Goal: Task Accomplishment & Management: Use online tool/utility

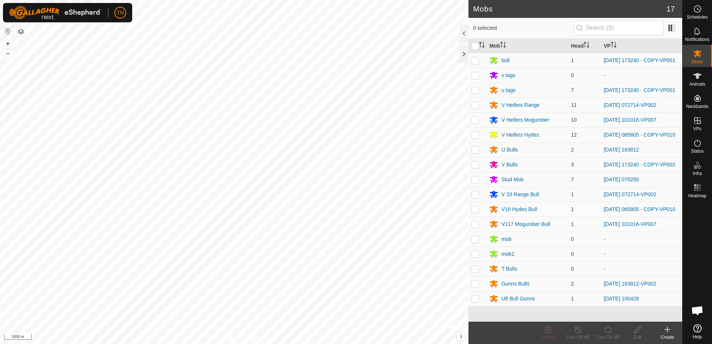
scroll to position [478, 0]
click at [696, 79] on icon at bounding box center [697, 75] width 9 height 9
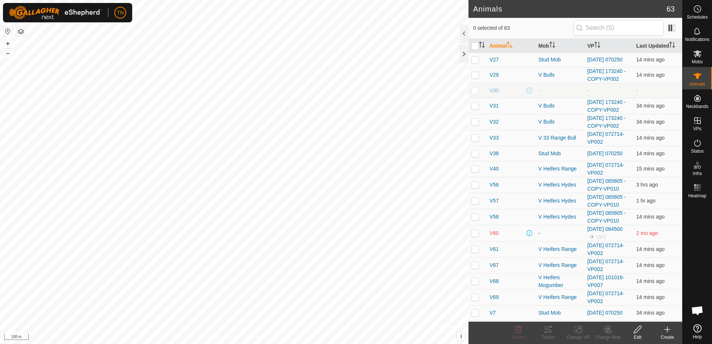
scroll to position [298, 0]
click at [475, 32] on p-checkbox at bounding box center [474, 29] width 7 height 6
click at [608, 328] on icon at bounding box center [607, 330] width 5 height 4
click at [635, 294] on link "Choose Mob..." at bounding box center [630, 297] width 74 height 15
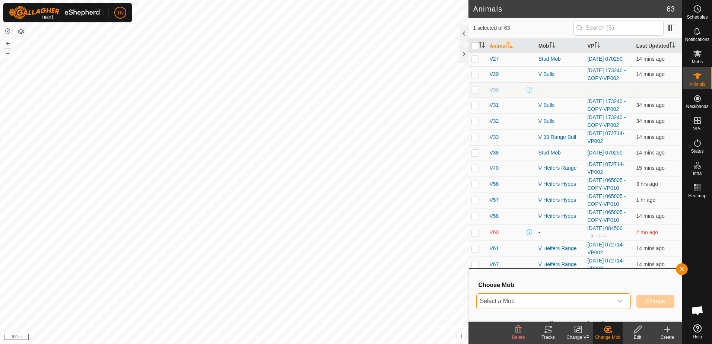
click at [580, 300] on span "Select a Mob" at bounding box center [544, 301] width 136 height 15
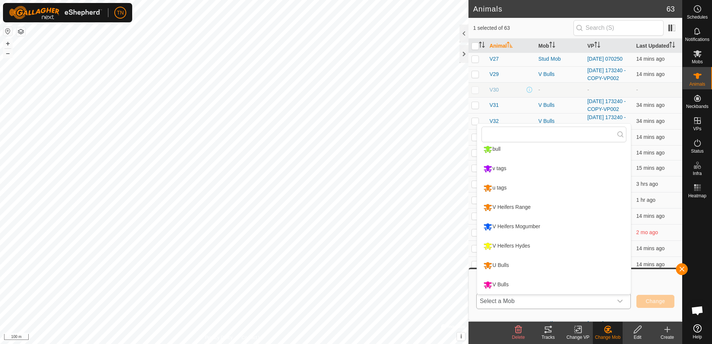
scroll to position [117, 0]
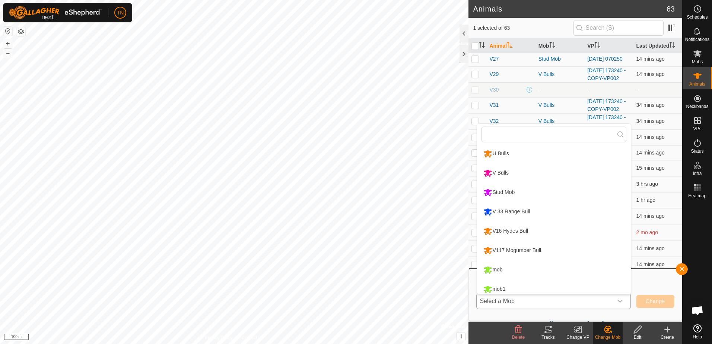
click at [521, 195] on li "Stud Mob" at bounding box center [554, 192] width 154 height 19
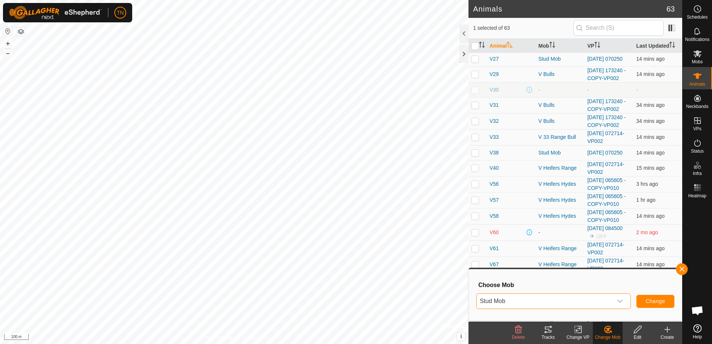
click at [594, 301] on span "Stud Mob" at bounding box center [544, 301] width 136 height 15
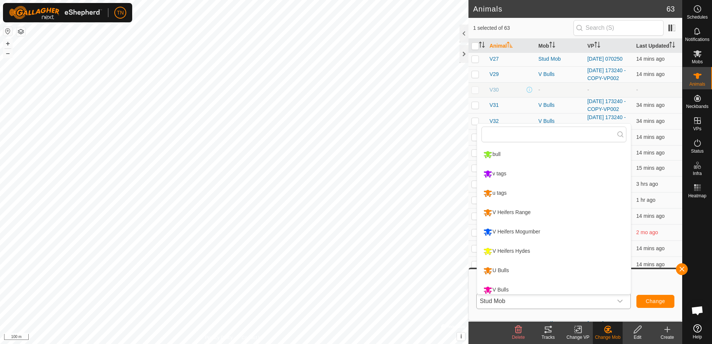
scroll to position [25, 0]
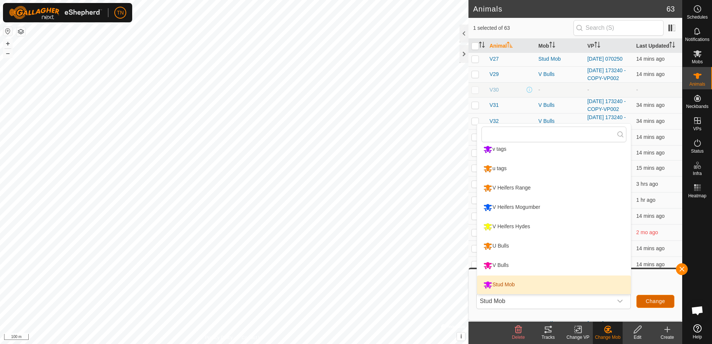
click at [654, 303] on span "Change" at bounding box center [654, 301] width 19 height 6
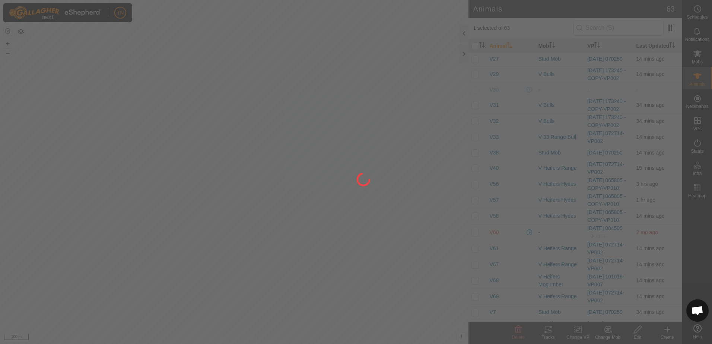
checkbox input "false"
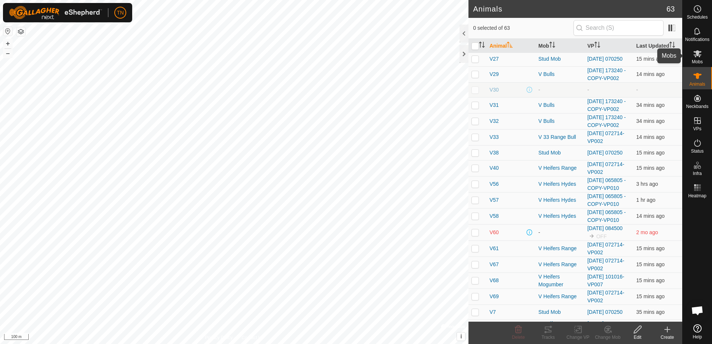
click at [699, 58] on es-mob-svg-icon at bounding box center [697, 54] width 13 height 12
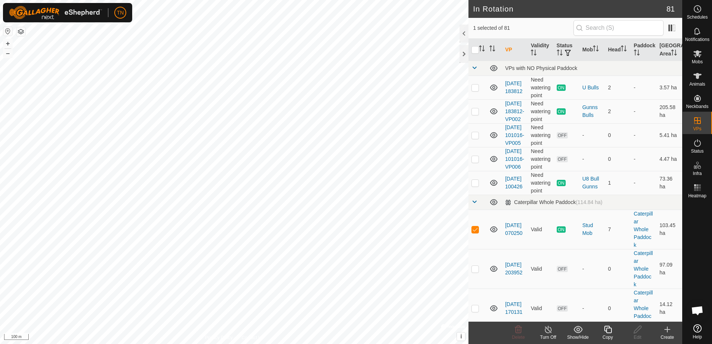
click at [609, 331] on icon at bounding box center [607, 329] width 9 height 9
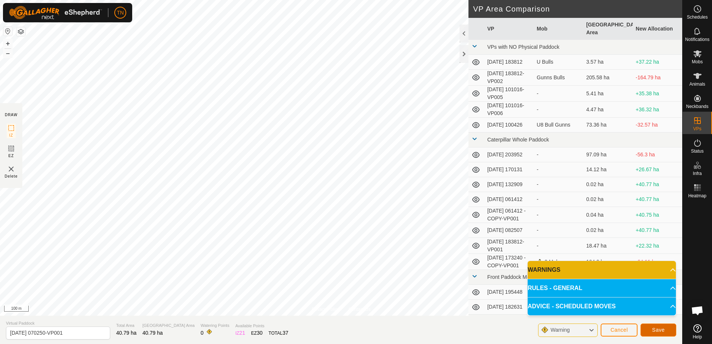
click at [663, 330] on span "Save" at bounding box center [658, 330] width 13 height 6
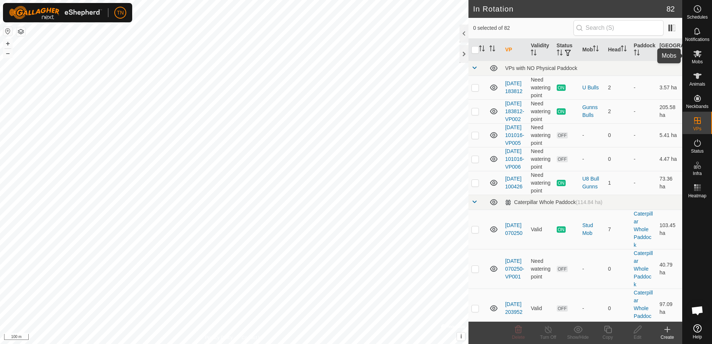
click at [697, 57] on icon at bounding box center [697, 53] width 9 height 9
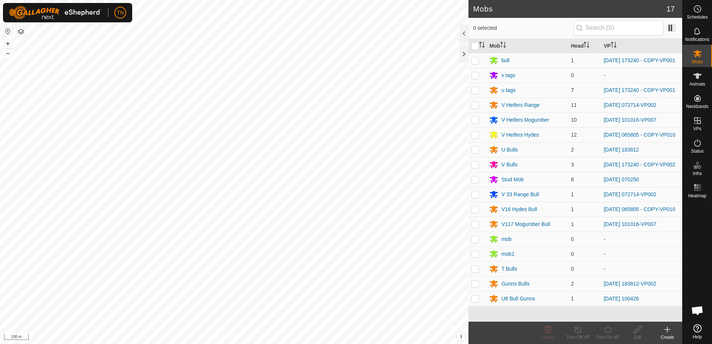
click at [472, 93] on p-checkbox at bounding box center [474, 90] width 7 height 6
checkbox input "true"
click at [473, 182] on p-checkbox at bounding box center [474, 179] width 7 height 6
checkbox input "true"
click at [608, 331] on icon at bounding box center [607, 329] width 9 height 9
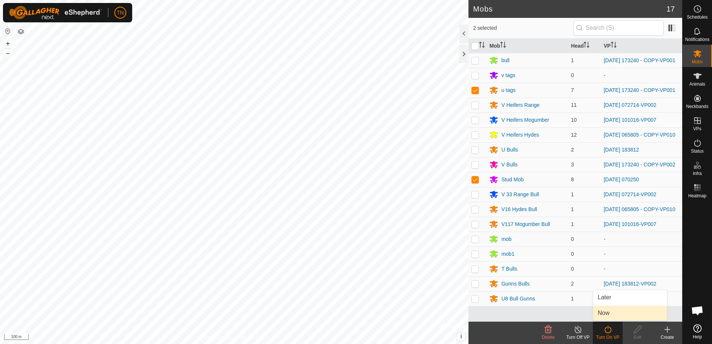
click at [613, 315] on link "Now" at bounding box center [630, 313] width 74 height 15
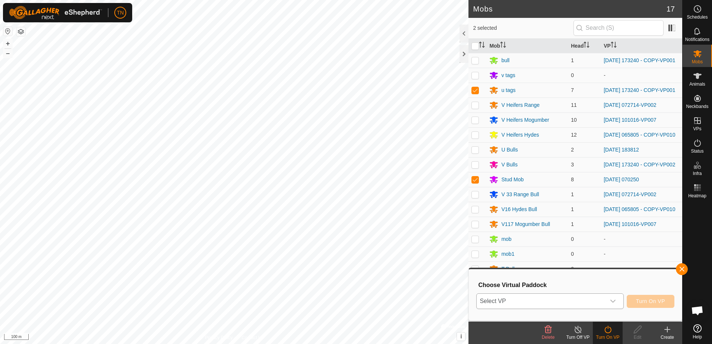
click at [618, 298] on div "dropdown trigger" at bounding box center [612, 301] width 15 height 15
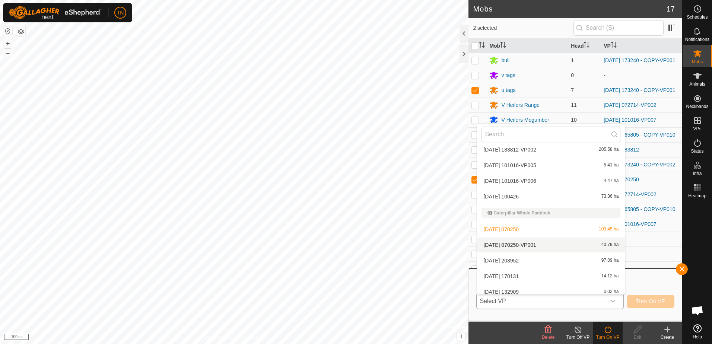
scroll to position [37, 0]
click at [518, 243] on li "[DATE] 070250-VP001 40.79 ha" at bounding box center [551, 243] width 148 height 15
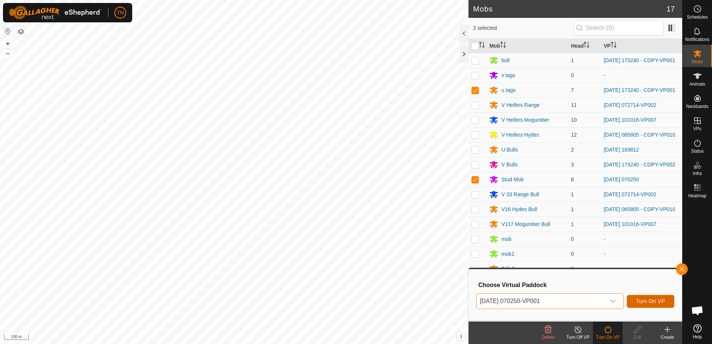
click at [655, 303] on span "Turn On VP" at bounding box center [650, 301] width 29 height 6
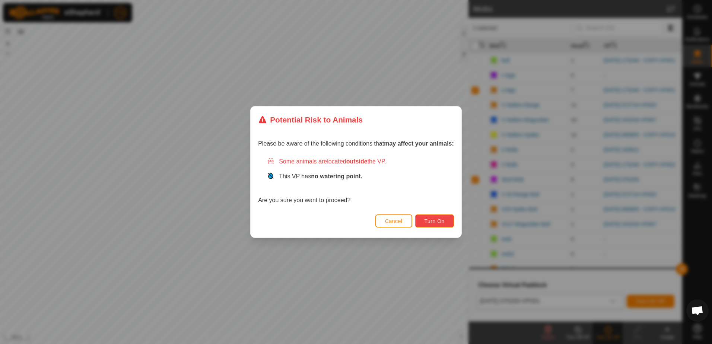
click at [434, 221] on span "Turn On" at bounding box center [434, 221] width 20 height 6
